Goal: Book appointment/travel/reservation

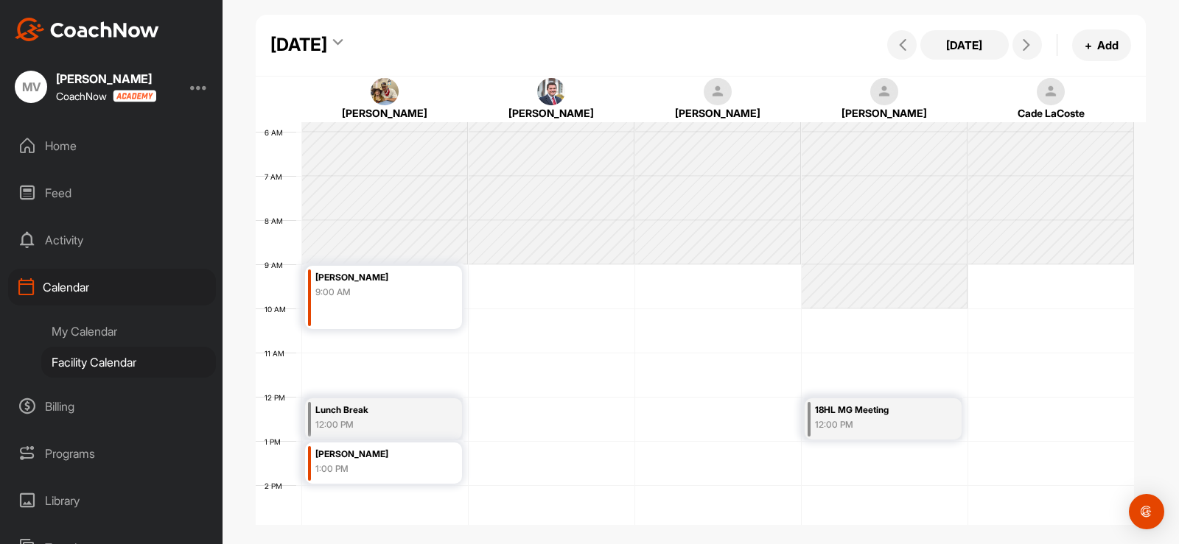
scroll to position [255, 0]
click at [343, 43] on div "[DATE]" at bounding box center [306, 45] width 72 height 27
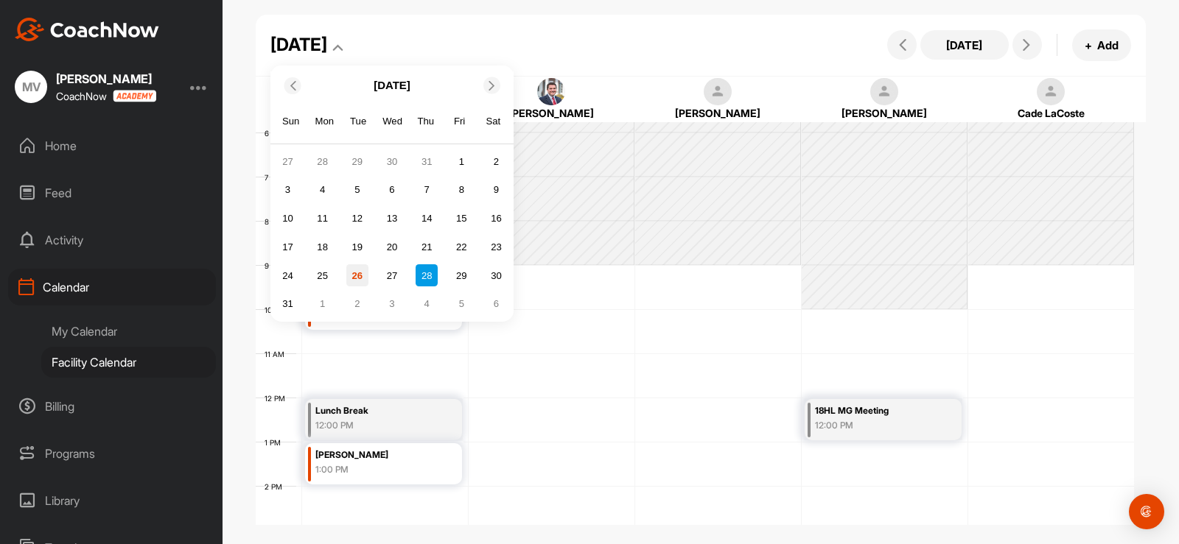
click at [363, 276] on div "26" at bounding box center [357, 275] width 22 height 22
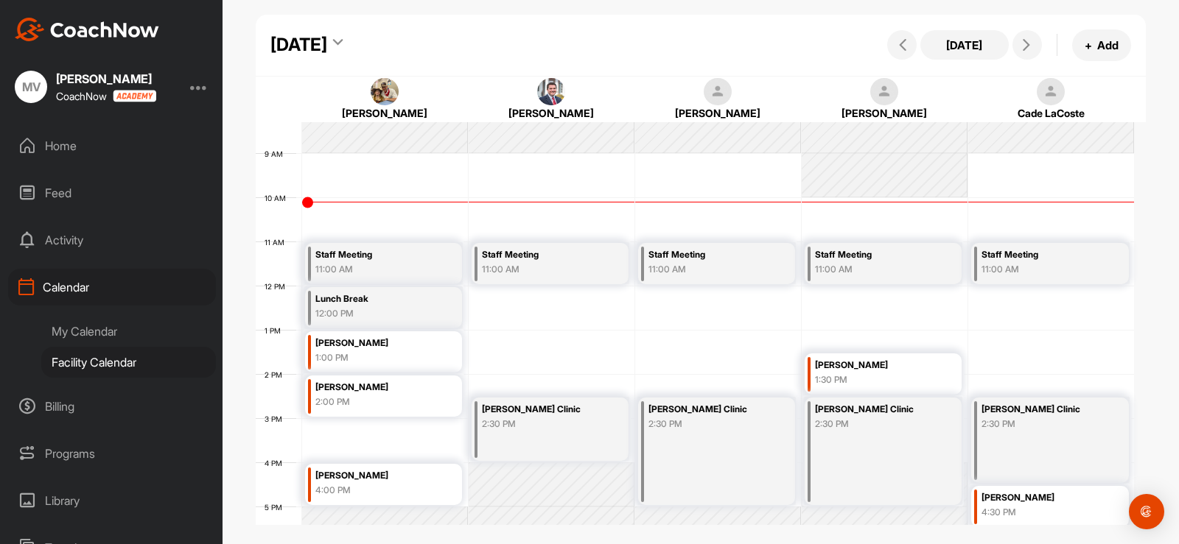
scroll to position [366, 0]
click at [327, 48] on div "[DATE]" at bounding box center [298, 45] width 57 height 27
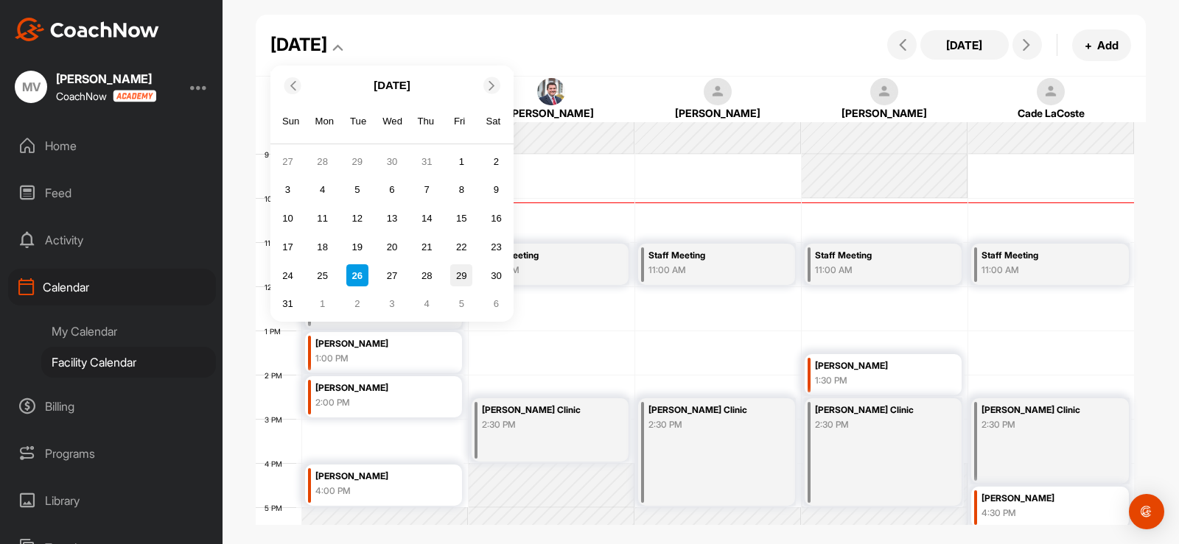
click at [454, 270] on div "29" at bounding box center [461, 275] width 22 height 22
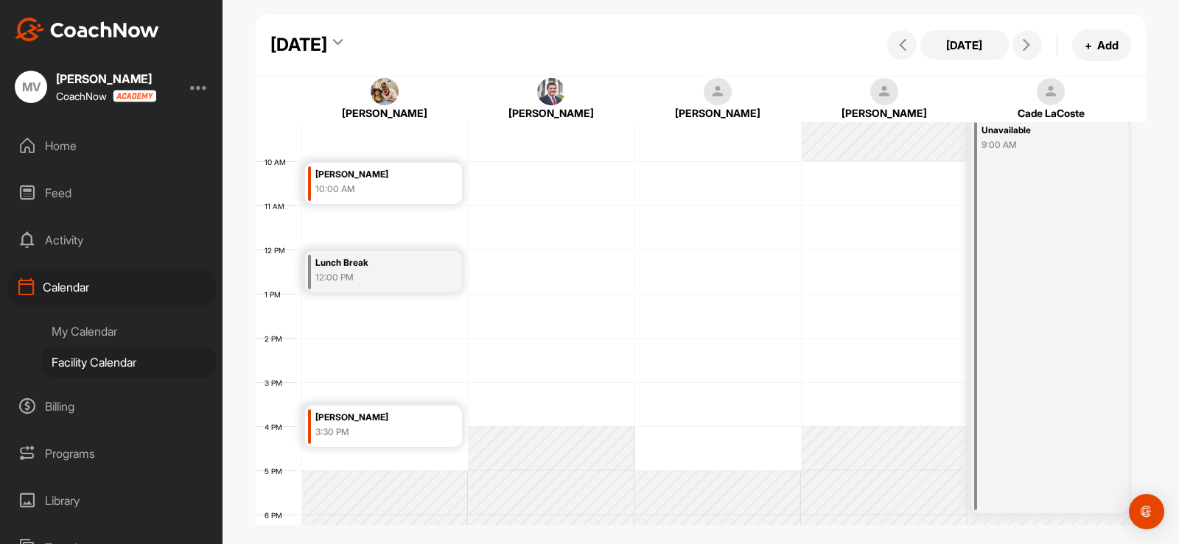
click at [327, 46] on div "[DATE]" at bounding box center [298, 45] width 57 height 27
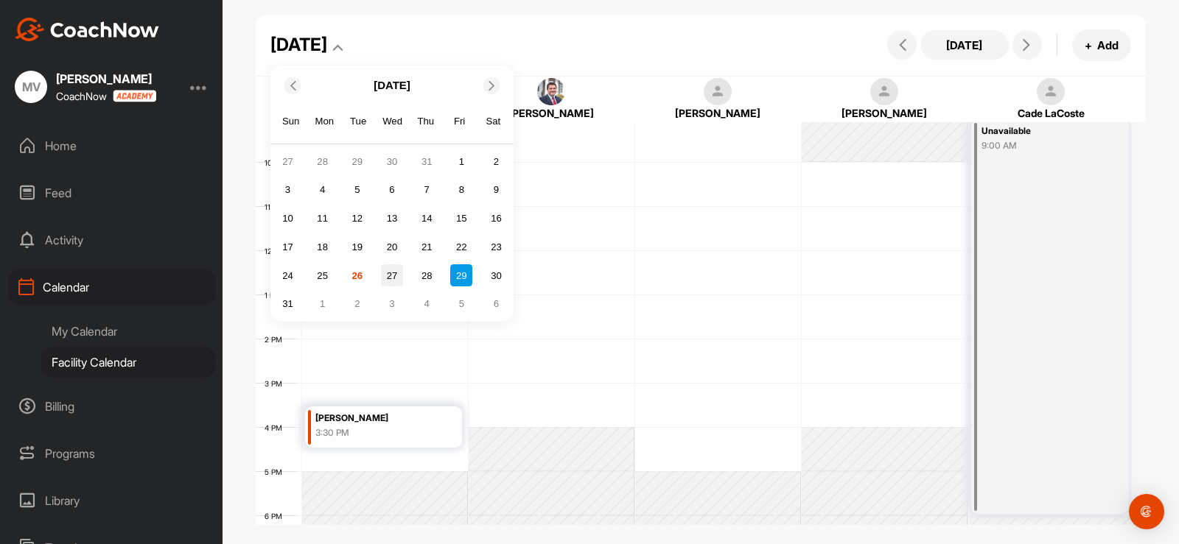
click at [398, 278] on div "27" at bounding box center [392, 275] width 22 height 22
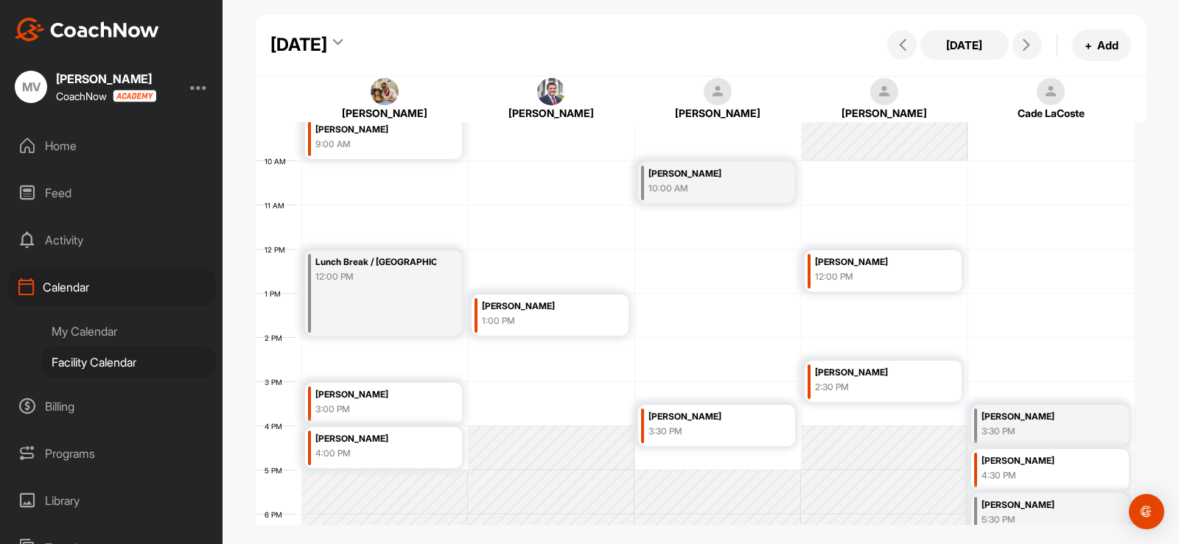
scroll to position [403, 0]
click at [327, 42] on div "[DATE]" at bounding box center [298, 45] width 57 height 27
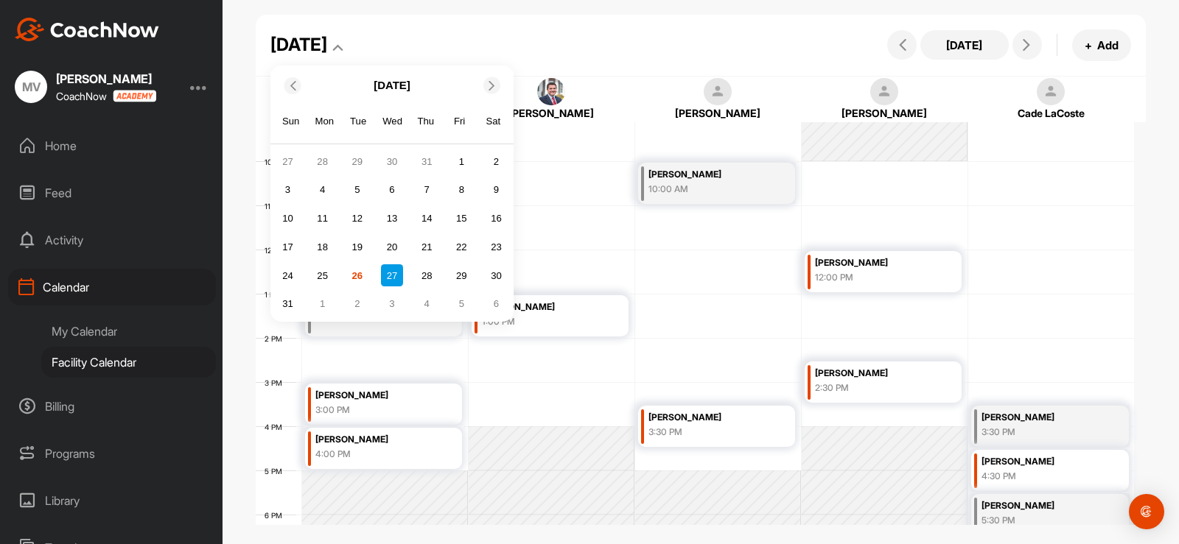
click at [390, 299] on div "3" at bounding box center [392, 304] width 22 height 22
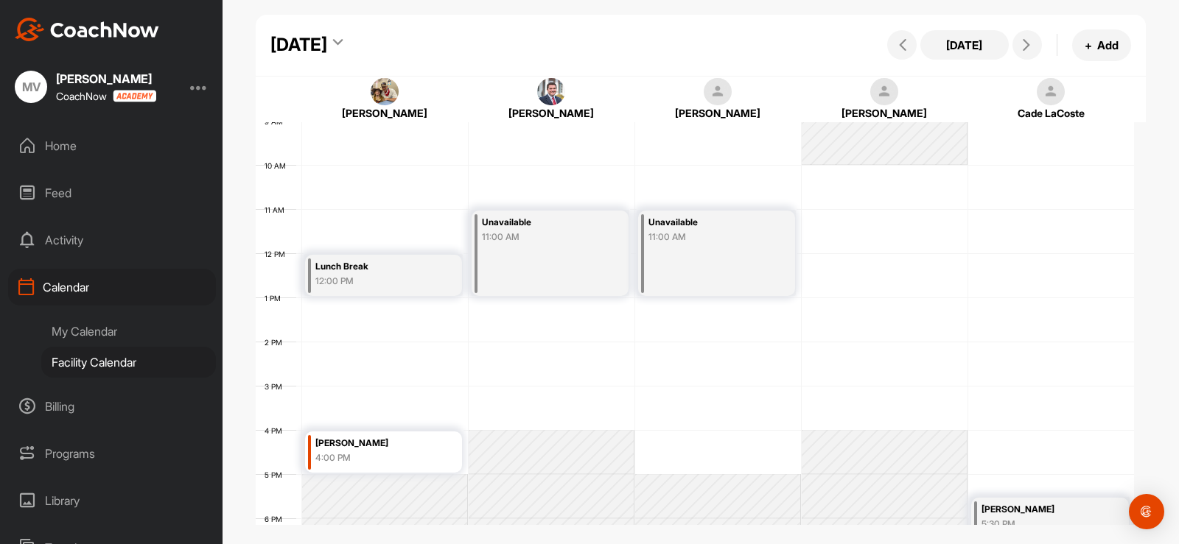
scroll to position [400, 0]
